Goal: Task Accomplishment & Management: Manage account settings

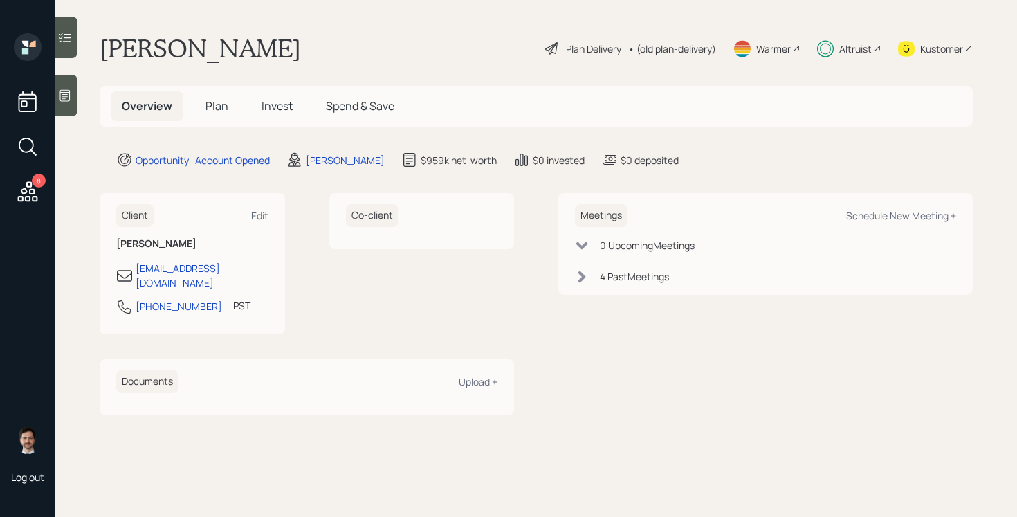
click at [448, 60] on div "[PERSON_NAME] Plan Delivery • (old plan-delivery) Warmer Altruist Kustomer" at bounding box center [536, 48] width 873 height 30
click at [219, 109] on span "Plan" at bounding box center [216, 105] width 23 height 15
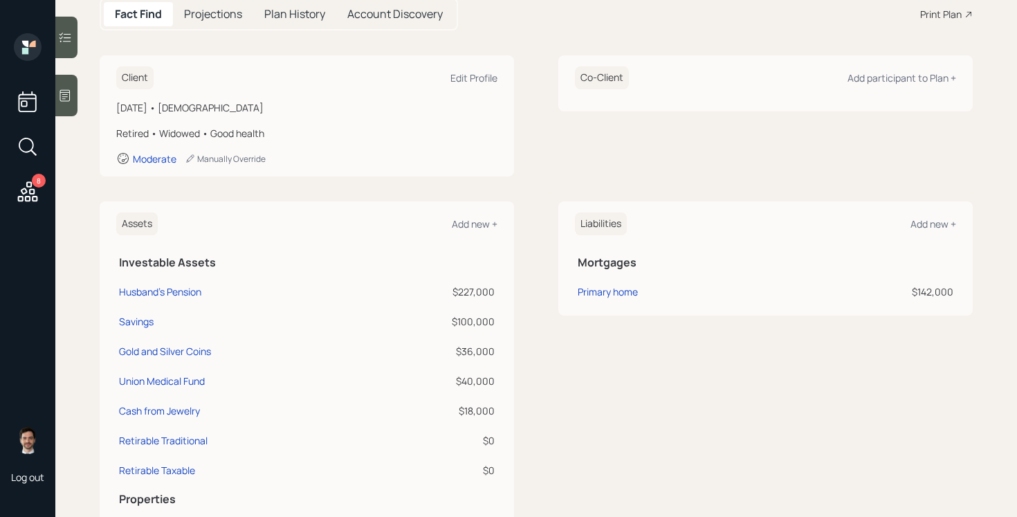
scroll to position [159, 0]
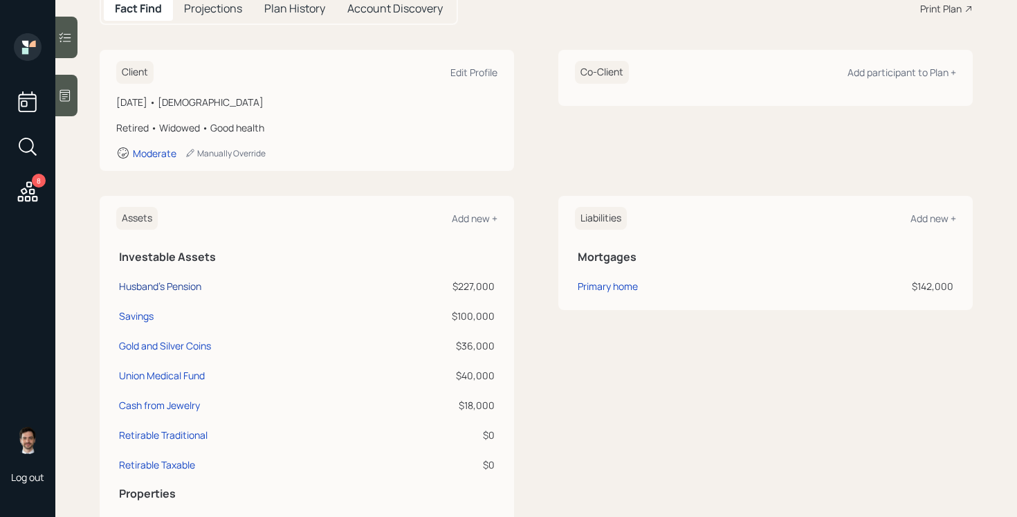
click at [185, 282] on div "Husband's Pension" at bounding box center [160, 286] width 82 height 15
select select "ira"
select select "balanced"
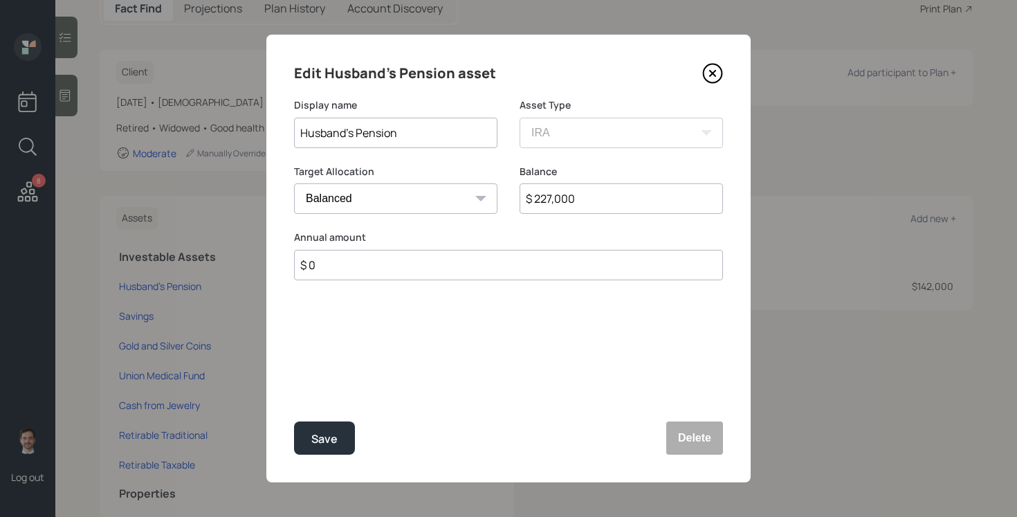
click at [606, 196] on input "$ 227,000" at bounding box center [620, 198] width 203 height 30
type input "$ 245,000"
click at [294, 421] on button "Save" at bounding box center [324, 437] width 61 height 33
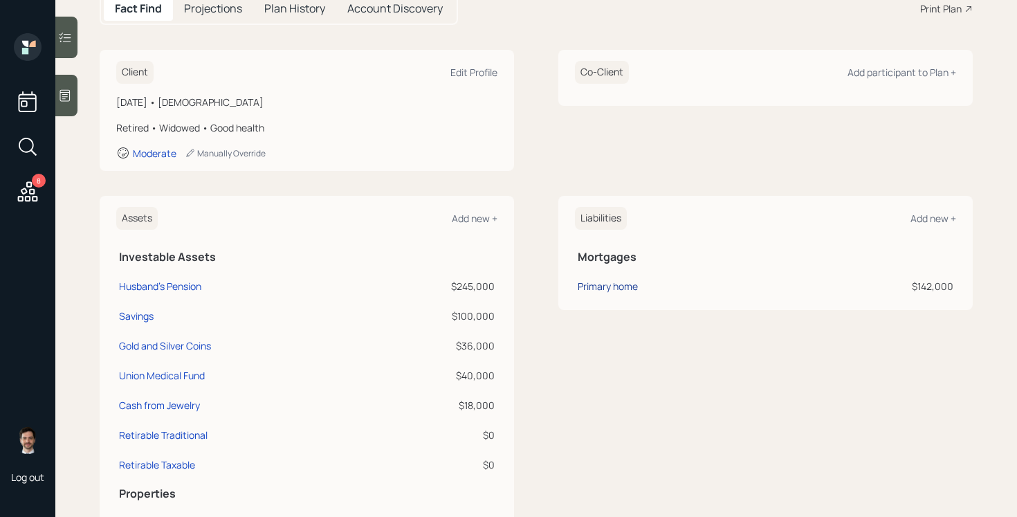
click at [594, 284] on div "Primary home" at bounding box center [608, 286] width 60 height 15
select select "0dff950c-c92c-4e8f-afc8-92231380234e"
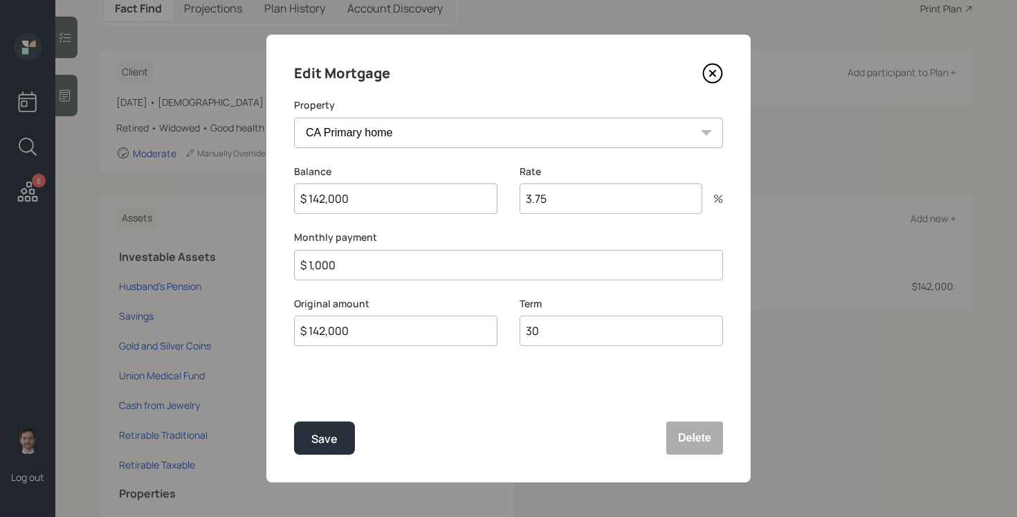
click at [439, 195] on input "$ 142,000" at bounding box center [395, 198] width 203 height 30
type input "$ 140,000"
click at [294, 421] on button "Save" at bounding box center [324, 437] width 61 height 33
